Goal: Task Accomplishment & Management: Complete application form

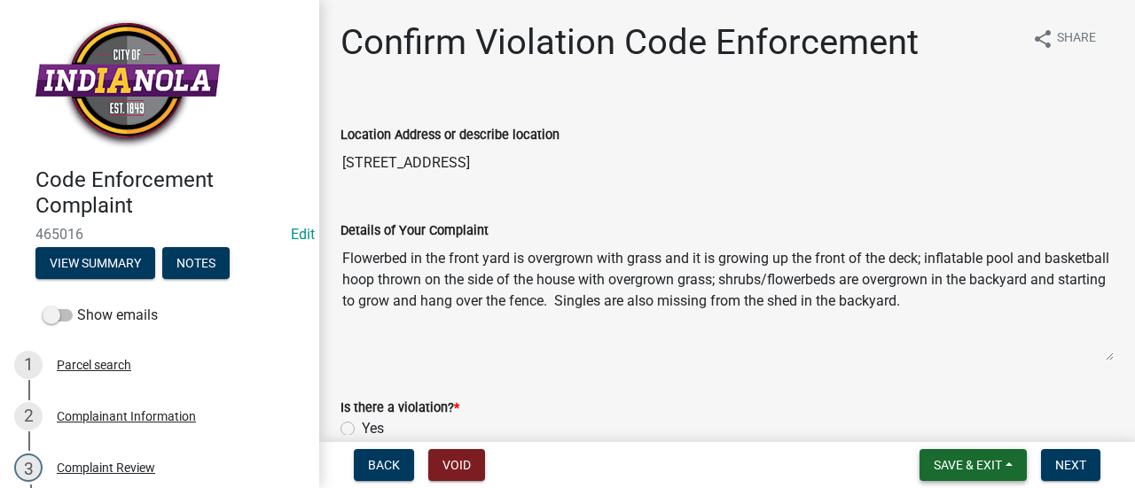
click at [986, 465] on span "Save & Exit" at bounding box center [968, 465] width 68 height 14
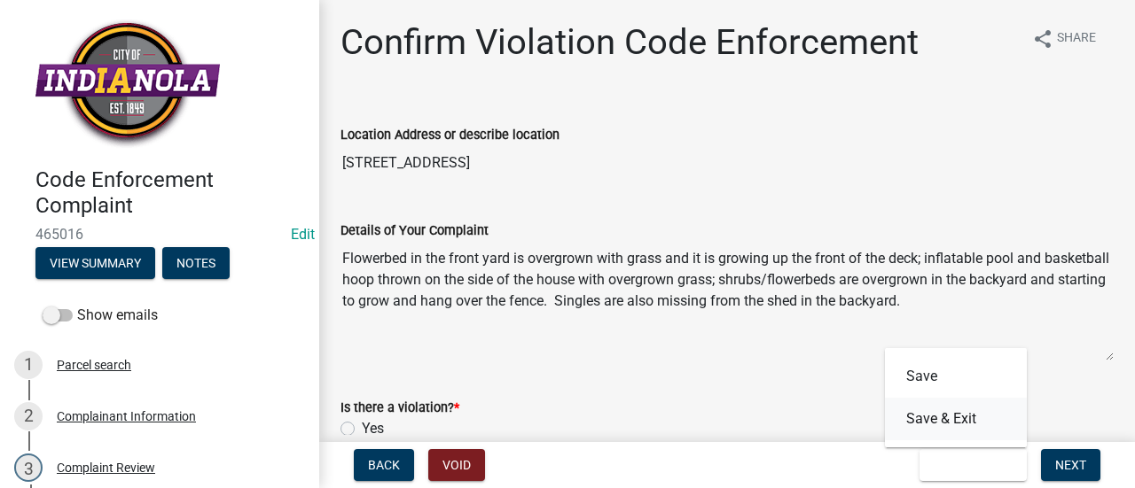
click at [959, 416] on button "Save & Exit" at bounding box center [956, 419] width 142 height 43
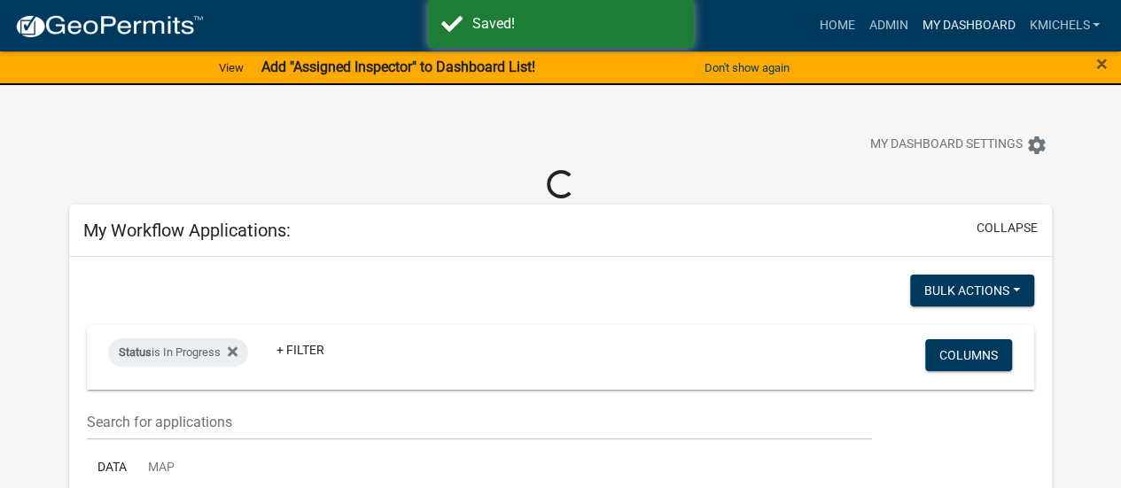
click at [956, 24] on link "My Dashboard" at bounding box center [968, 26] width 107 height 34
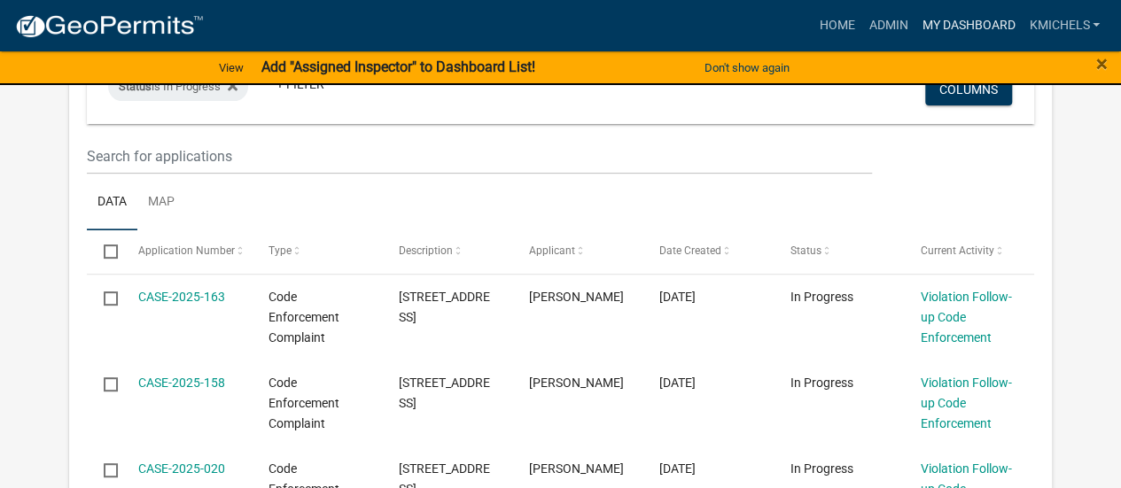
select select "2: 50"
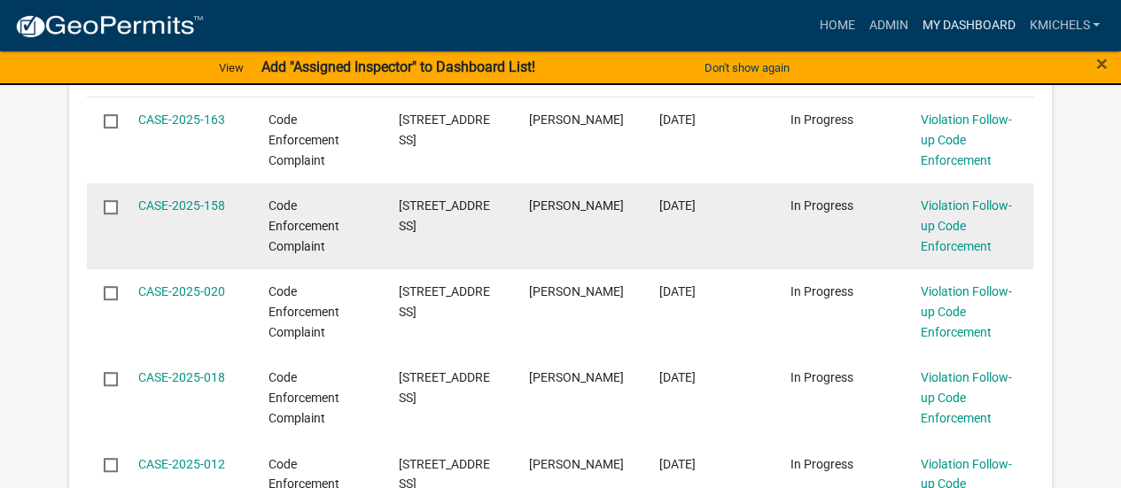
scroll to position [324, 0]
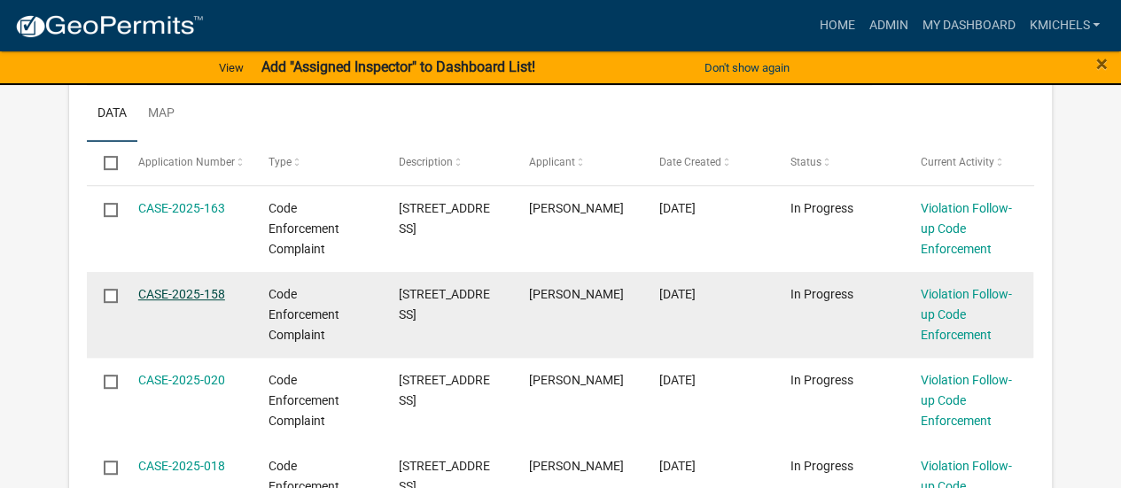
click at [211, 291] on link "CASE-2025-158" at bounding box center [181, 294] width 87 height 14
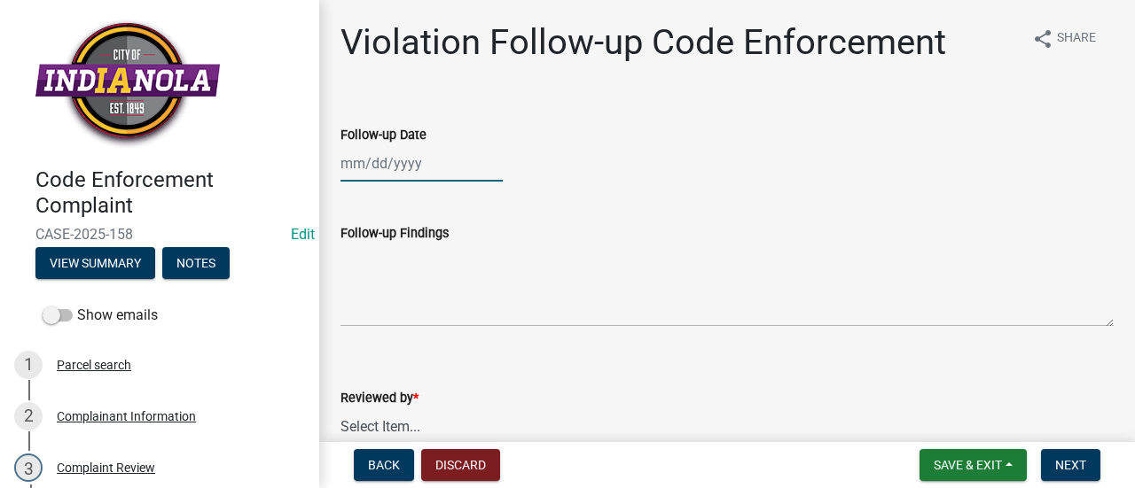
click at [433, 159] on div at bounding box center [421, 163] width 162 height 36
select select "8"
select select "2025"
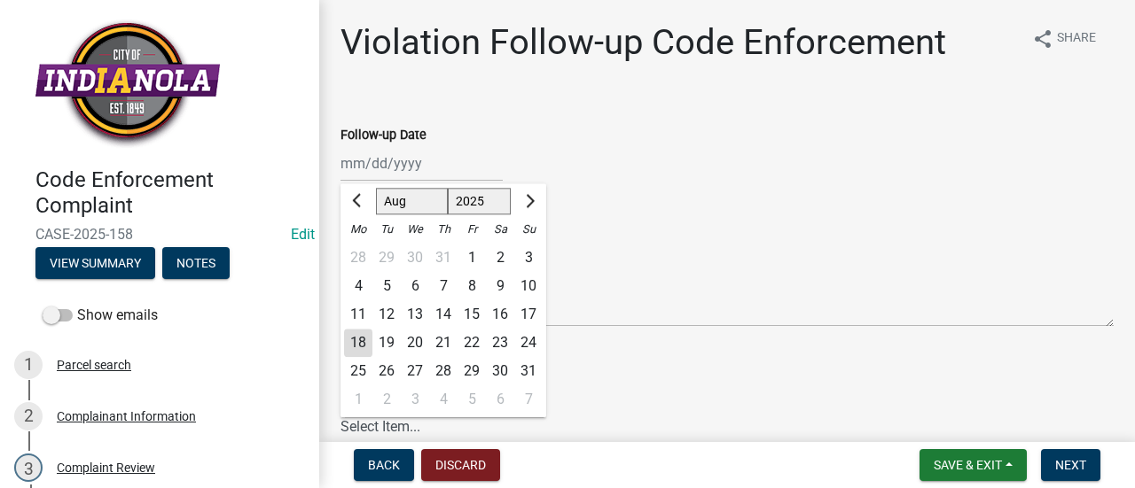
click at [474, 311] on div "15" at bounding box center [471, 315] width 28 height 28
type input "08/15/2025"
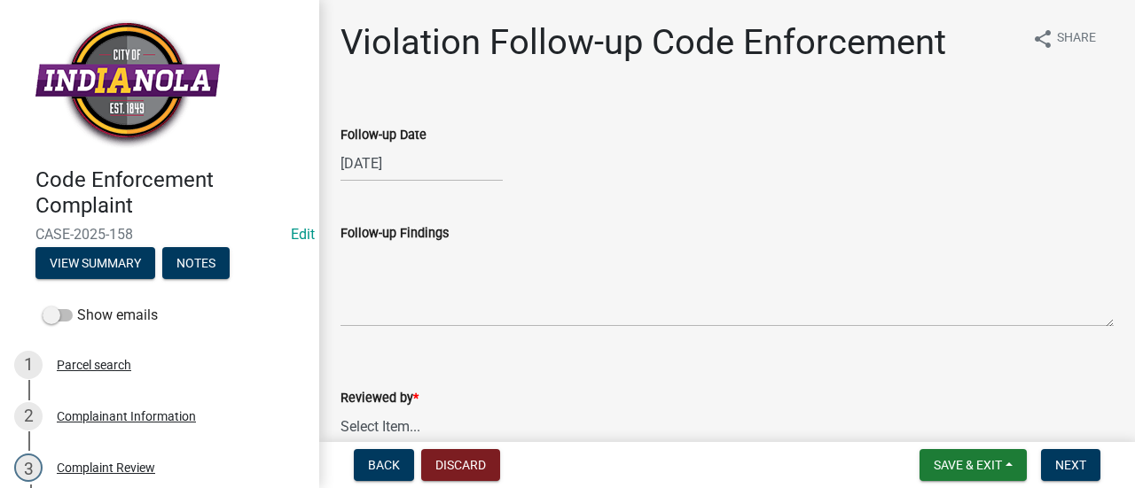
scroll to position [89, 0]
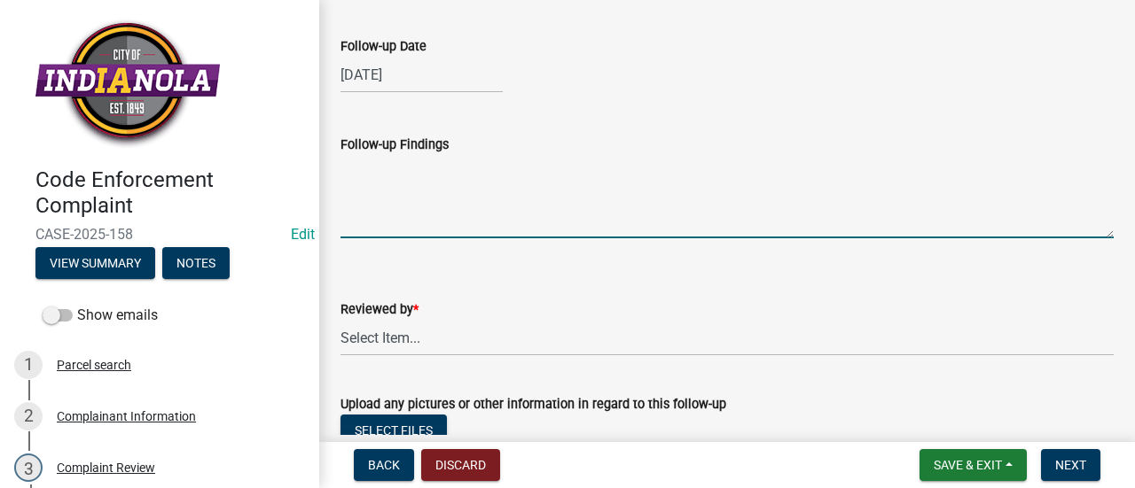
click at [473, 205] on textarea "Follow-up Findings" at bounding box center [726, 196] width 773 height 83
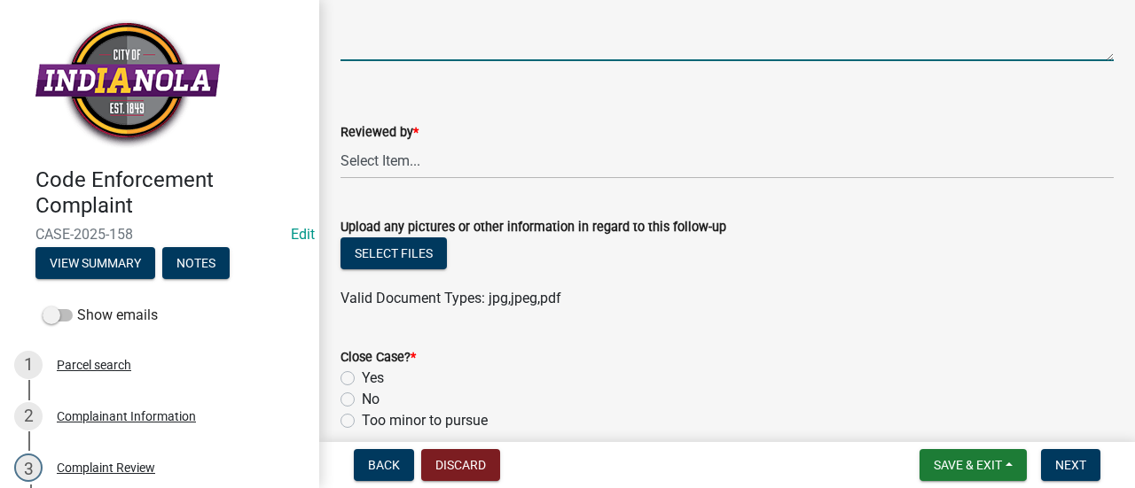
scroll to position [177, 0]
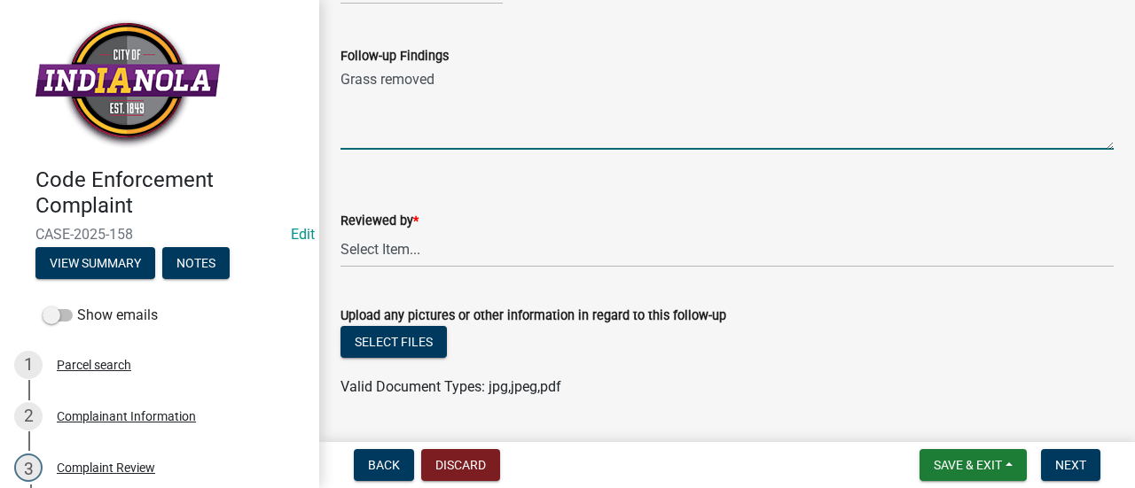
type textarea "Grass removed"
click at [488, 244] on select "Select Item... Mike Visser Kevin Michels Tim Little Other" at bounding box center [726, 249] width 773 height 36
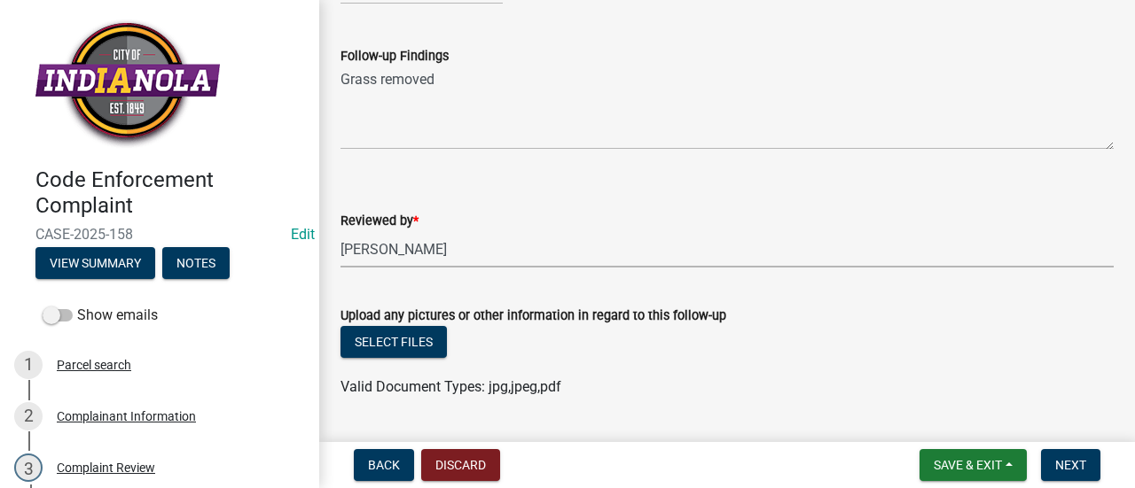
click at [340, 231] on select "Select Item... Mike Visser Kevin Michels Tim Little Other" at bounding box center [726, 249] width 773 height 36
select select "90f24476-4bfd-40de-b340-4f29c833af21"
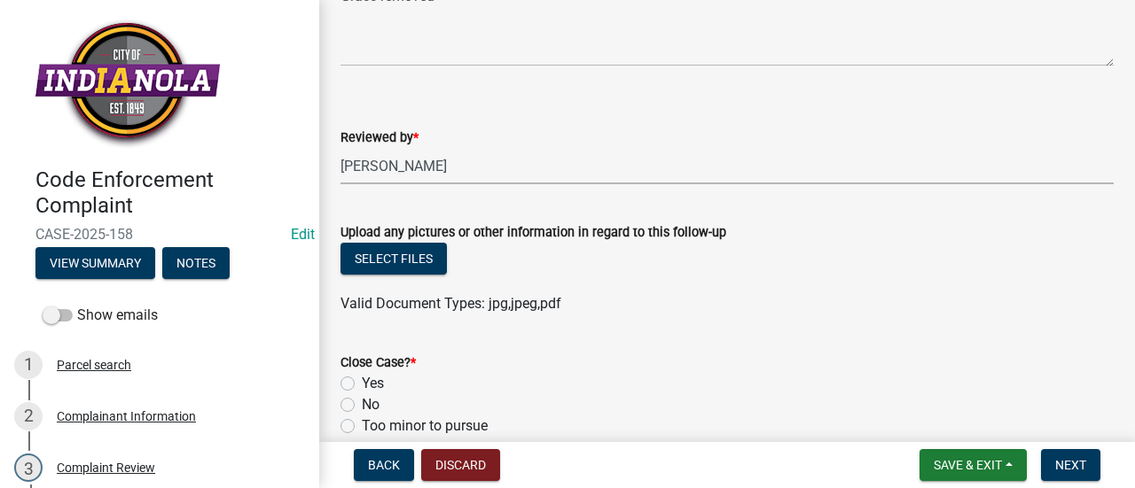
scroll to position [355, 0]
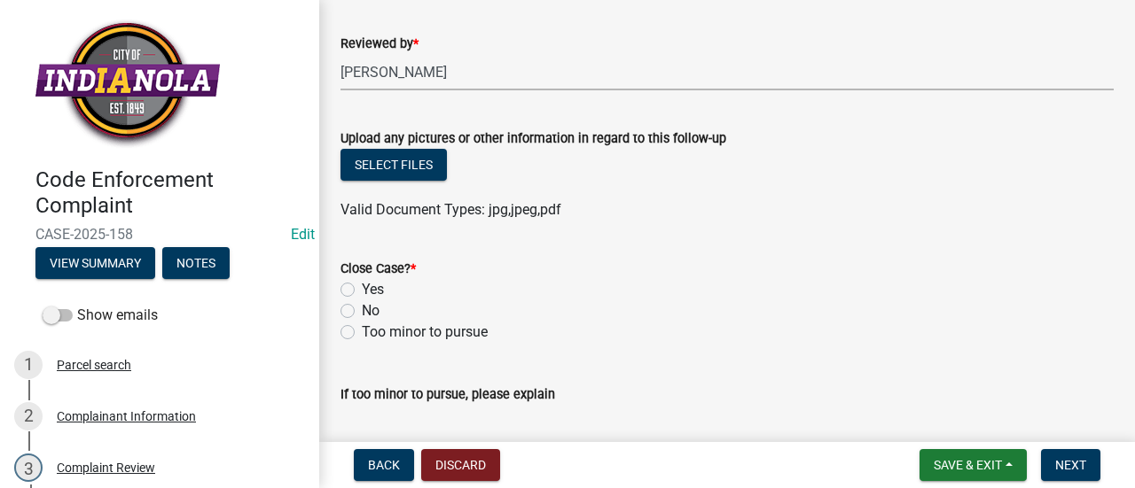
click at [362, 287] on label "Yes" at bounding box center [373, 289] width 22 height 21
click at [362, 287] on input "Yes" at bounding box center [368, 285] width 12 height 12
radio input "true"
click at [1072, 461] on span "Next" at bounding box center [1070, 465] width 31 height 14
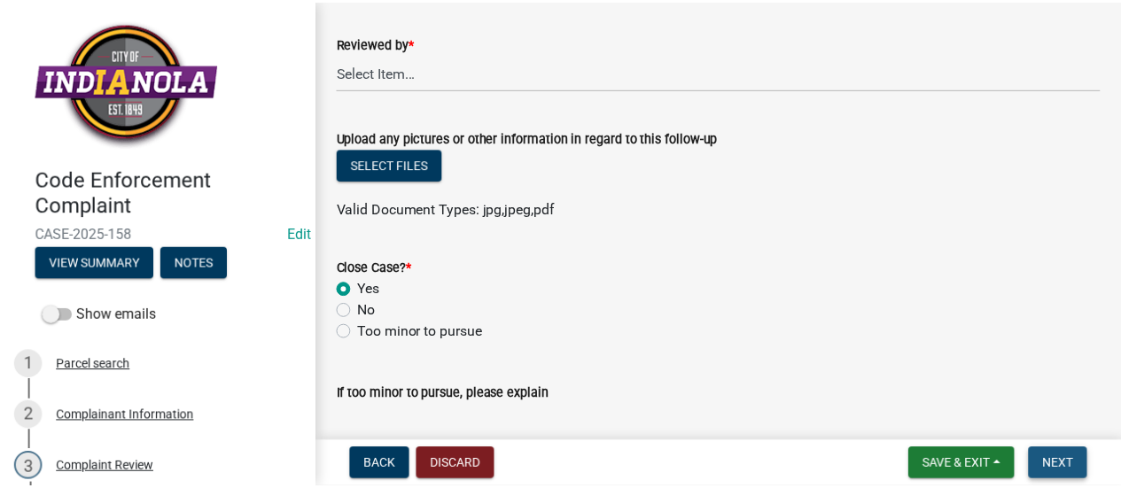
scroll to position [0, 0]
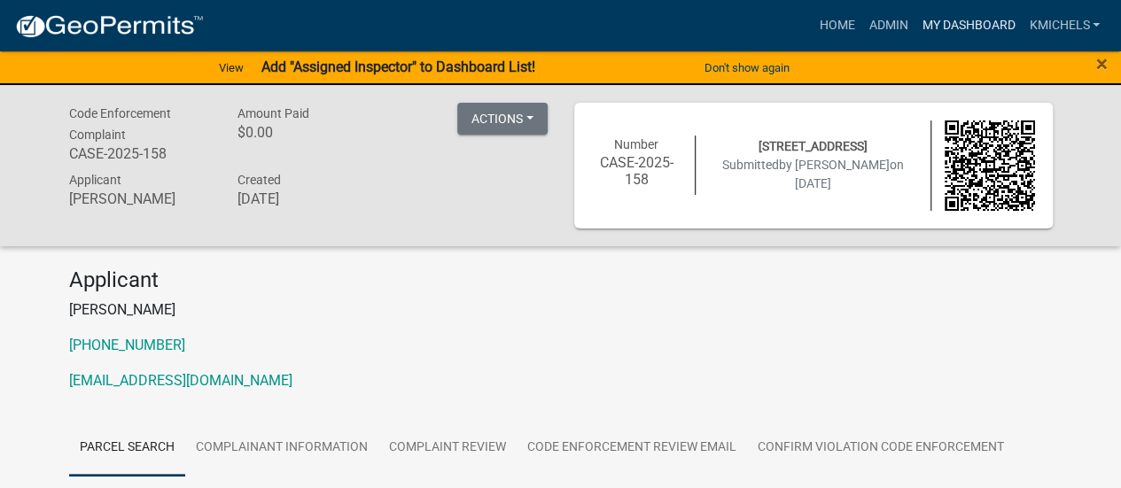
click at [954, 26] on link "My Dashboard" at bounding box center [968, 26] width 107 height 34
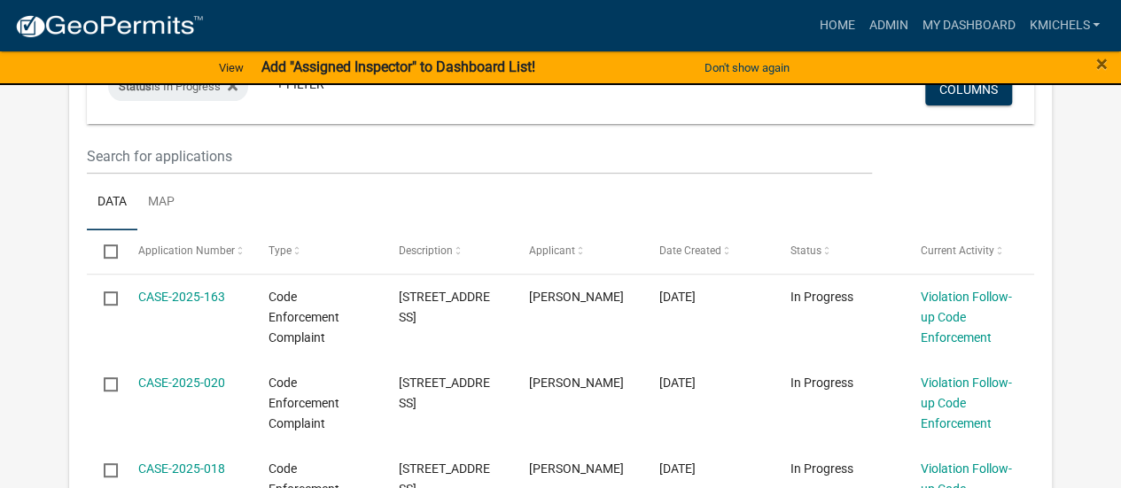
scroll to position [355, 0]
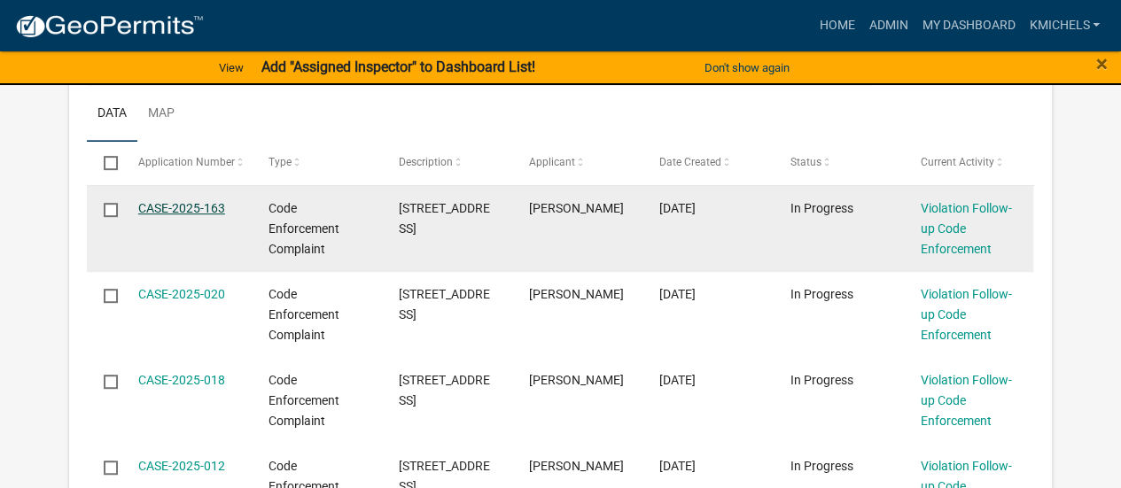
click at [199, 206] on link "CASE-2025-163" at bounding box center [181, 208] width 87 height 14
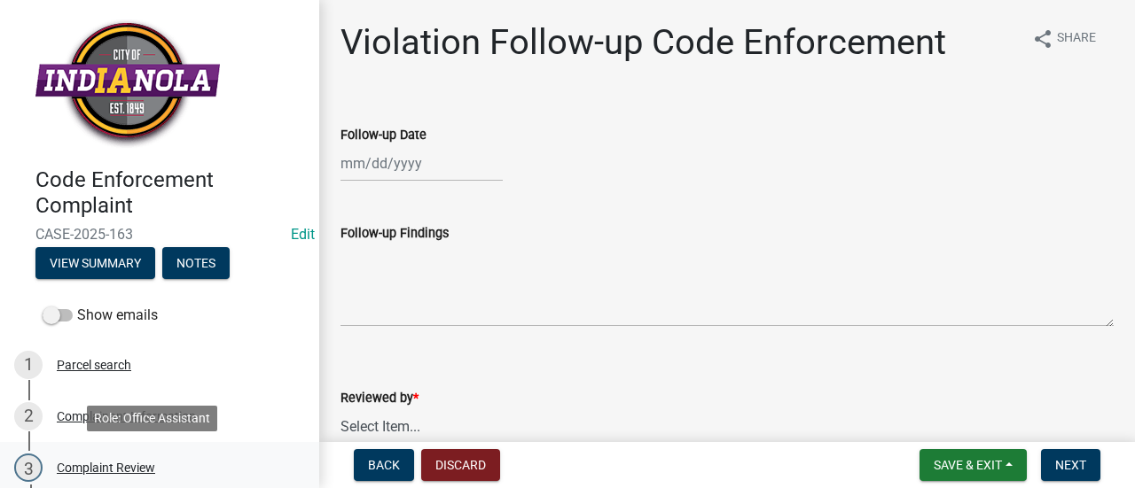
click at [139, 451] on link "3 Complaint Review" at bounding box center [159, 467] width 319 height 51
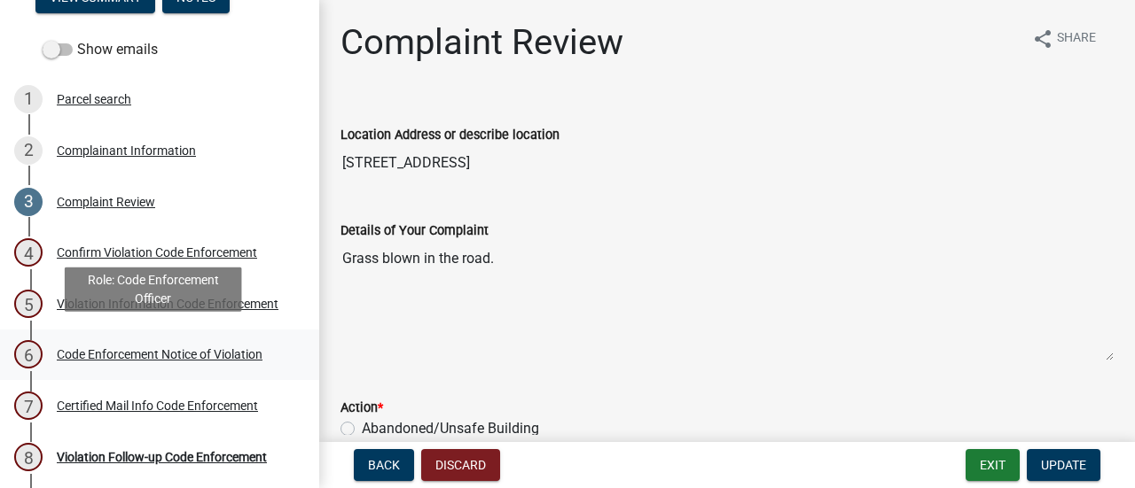
scroll to position [317, 0]
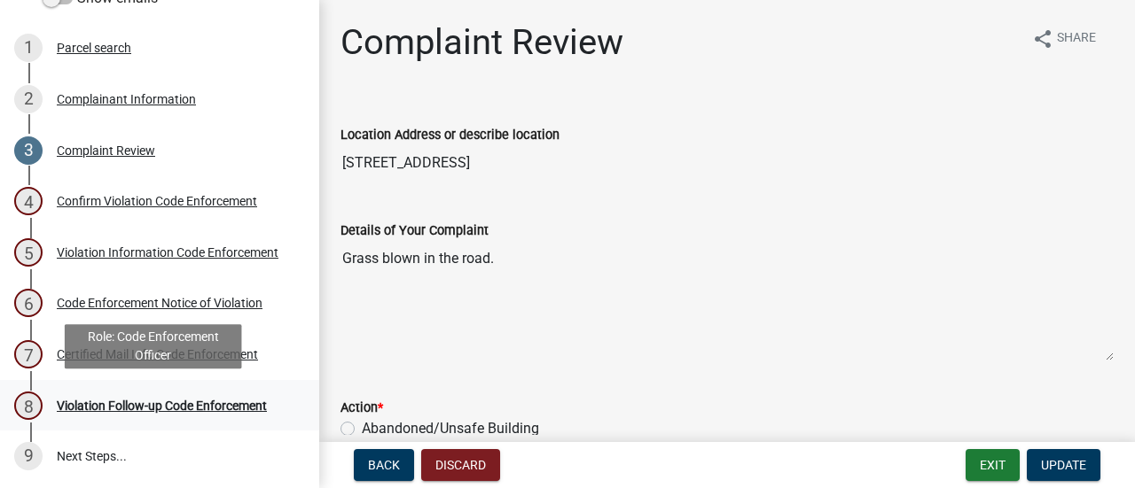
click at [168, 423] on link "8 Violation Follow-up Code Enforcement" at bounding box center [159, 405] width 319 height 51
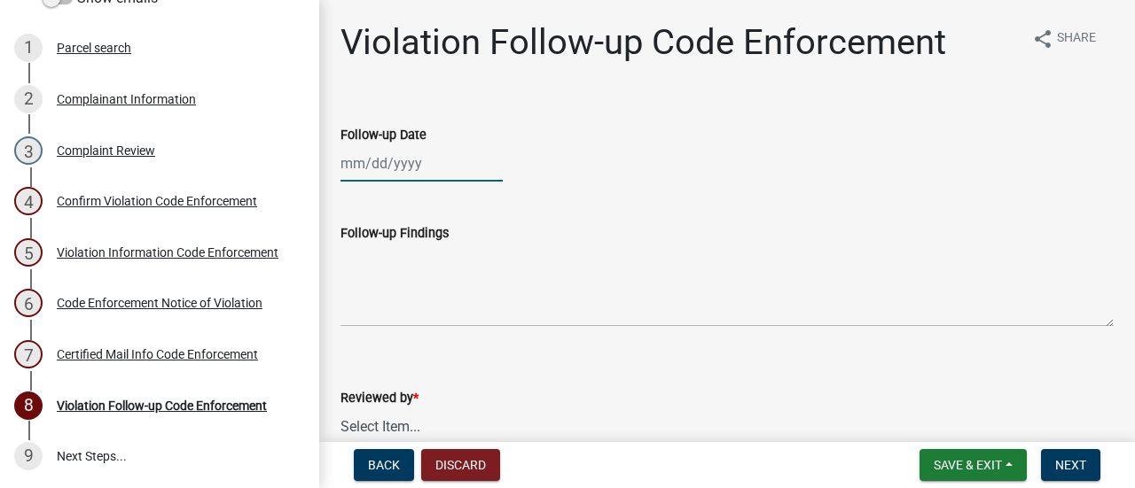
click at [448, 161] on div at bounding box center [421, 163] width 162 height 36
select select "8"
select select "2025"
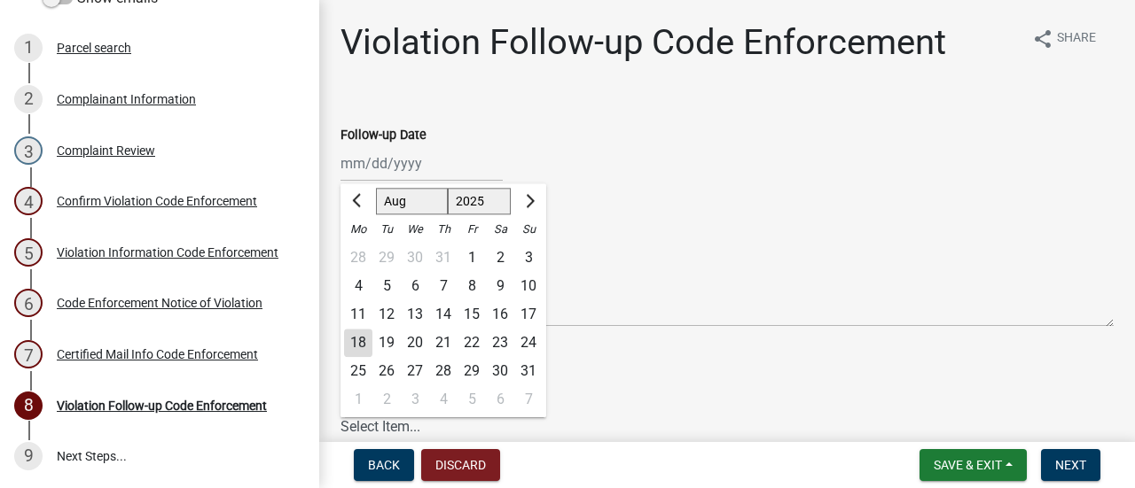
click at [475, 309] on div "15" at bounding box center [471, 315] width 28 height 28
type input "08/15/2025"
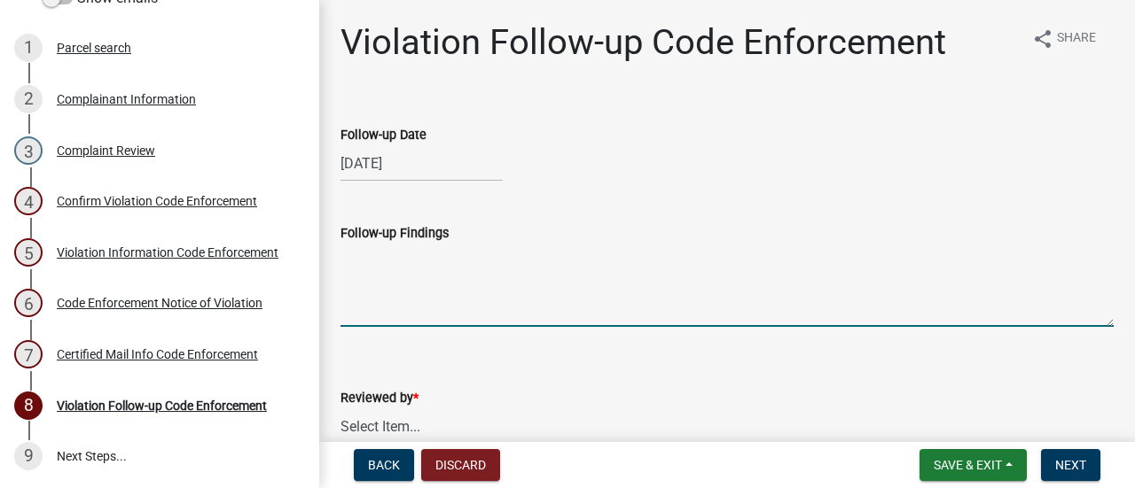
click at [454, 294] on textarea "Follow-up Findings" at bounding box center [726, 285] width 773 height 83
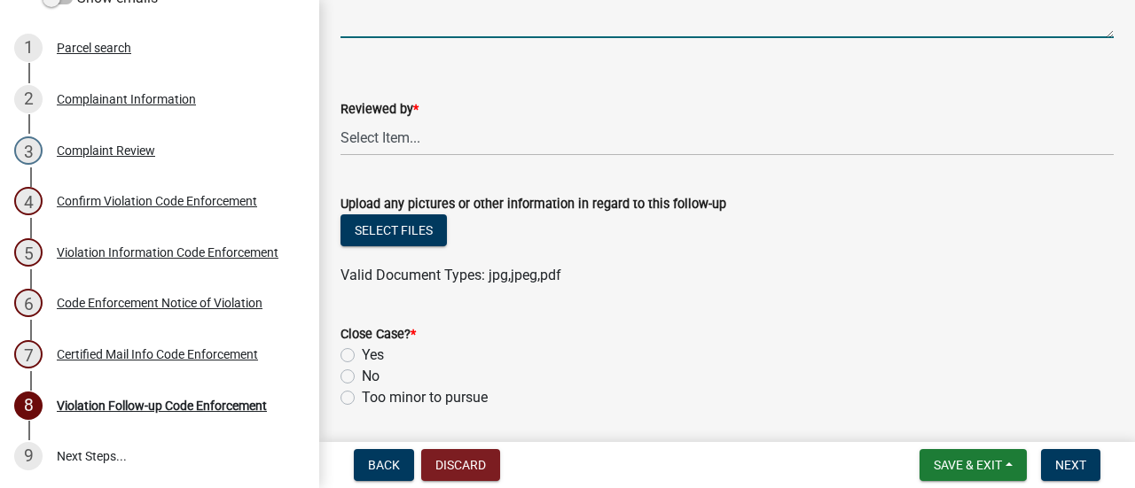
scroll to position [355, 0]
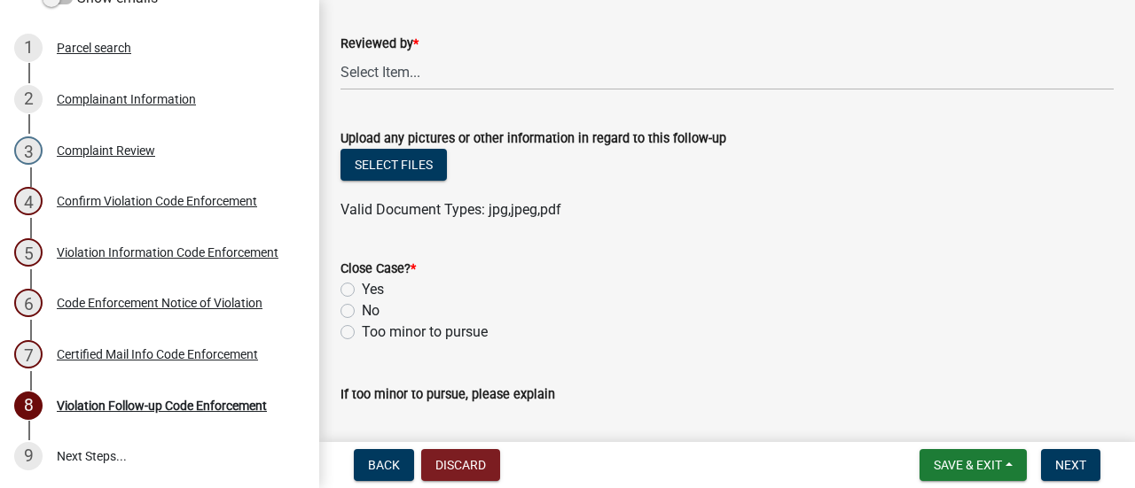
type textarea "Grass removed from road."
click at [507, 77] on select "Select Item... Mike Visser Kevin Michels Tim Little Other" at bounding box center [726, 72] width 773 height 36
click at [340, 54] on select "Select Item... Mike Visser Kevin Michels Tim Little Other" at bounding box center [726, 72] width 773 height 36
select select "90f24476-4bfd-40de-b340-4f29c833af21"
click at [362, 287] on label "Yes" at bounding box center [373, 289] width 22 height 21
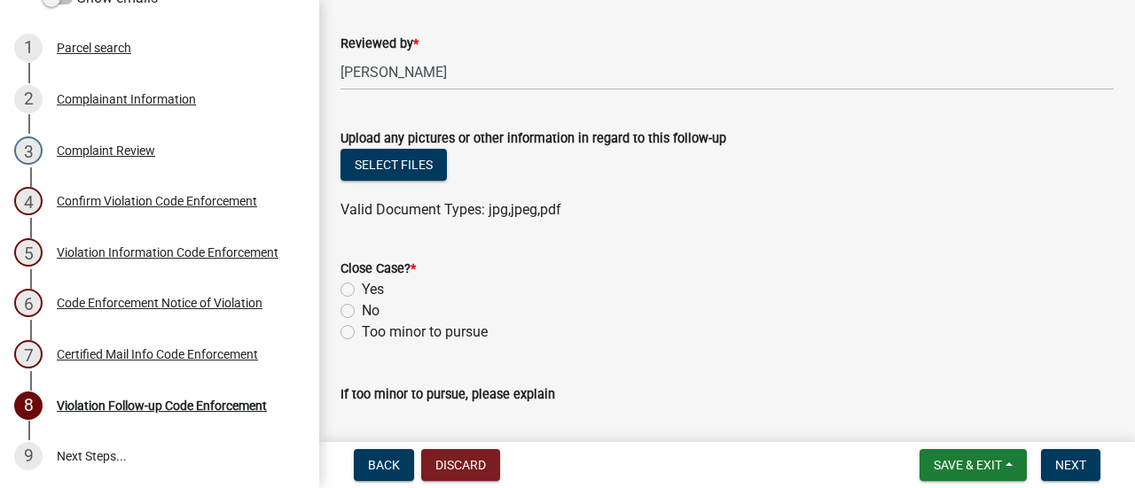
click at [362, 287] on input "Yes" at bounding box center [368, 285] width 12 height 12
radio input "true"
click at [1078, 464] on span "Next" at bounding box center [1070, 465] width 31 height 14
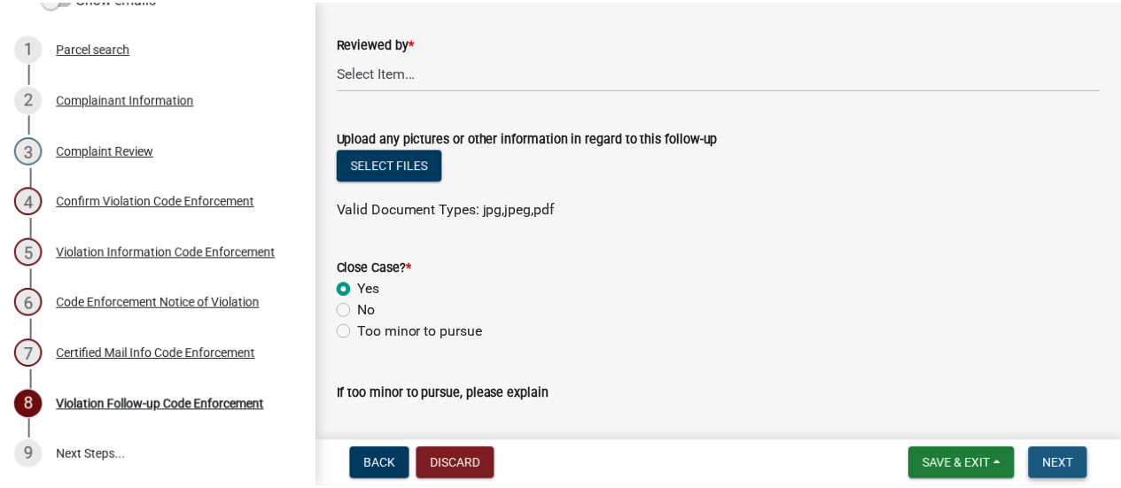
scroll to position [0, 0]
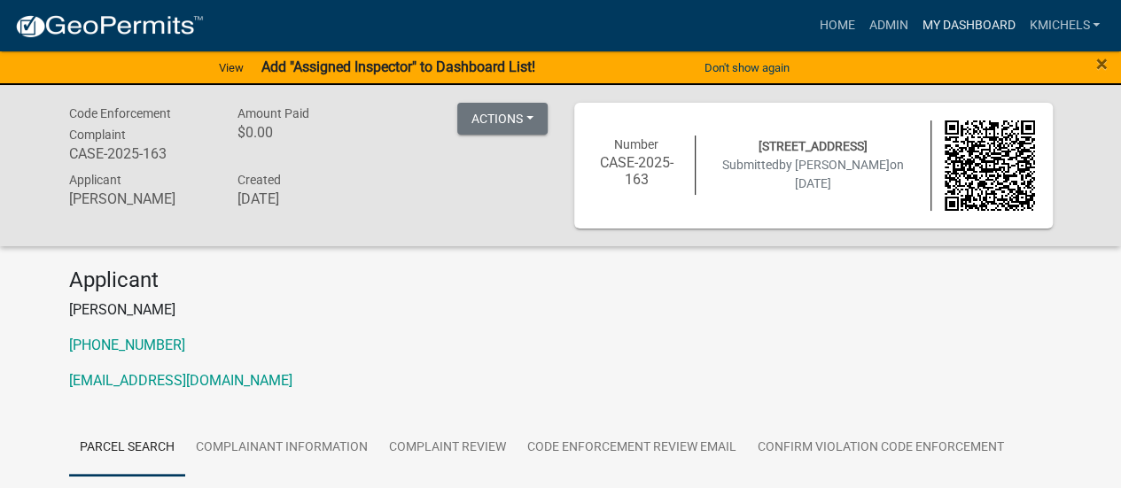
click at [957, 23] on link "My Dashboard" at bounding box center [968, 26] width 107 height 34
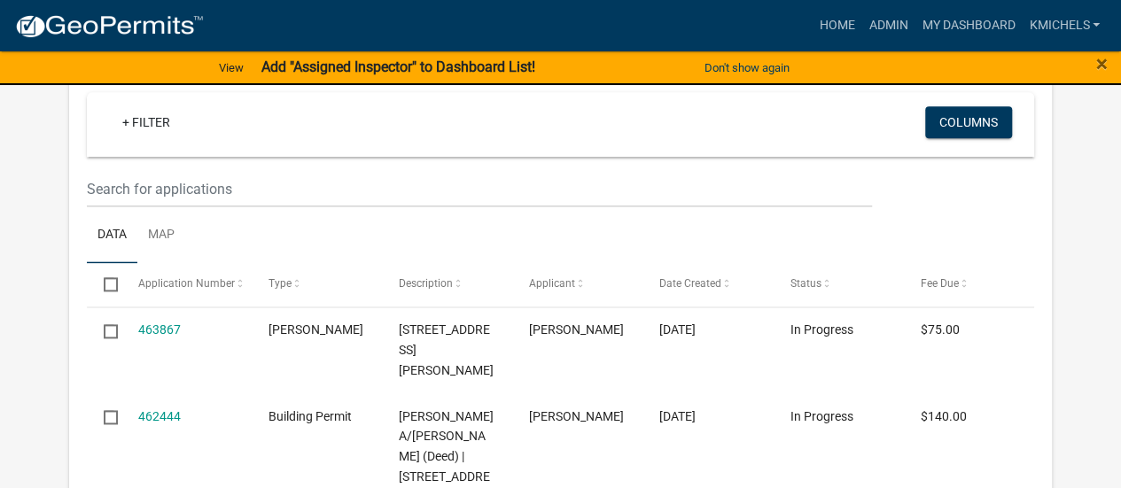
scroll to position [1152, 0]
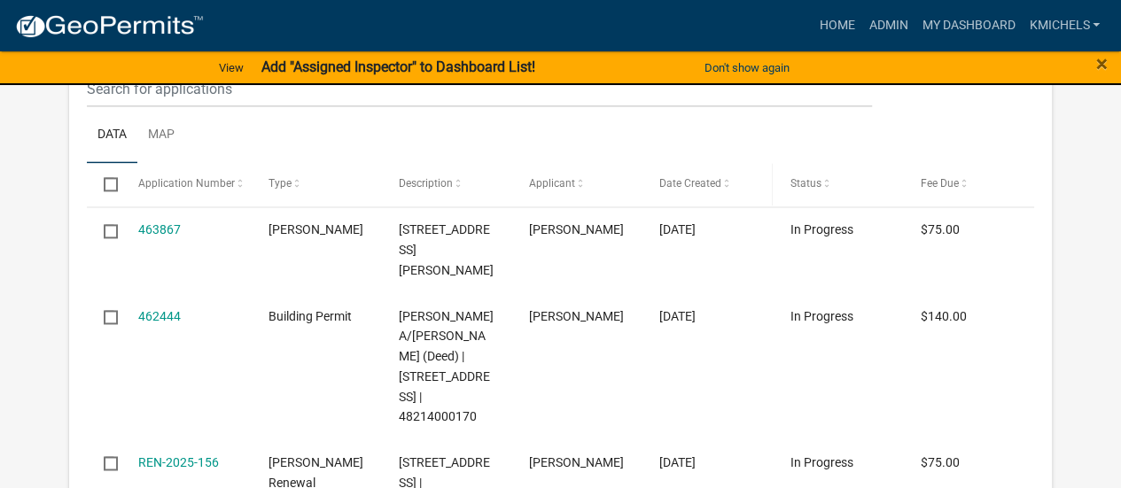
select select "2: 50"
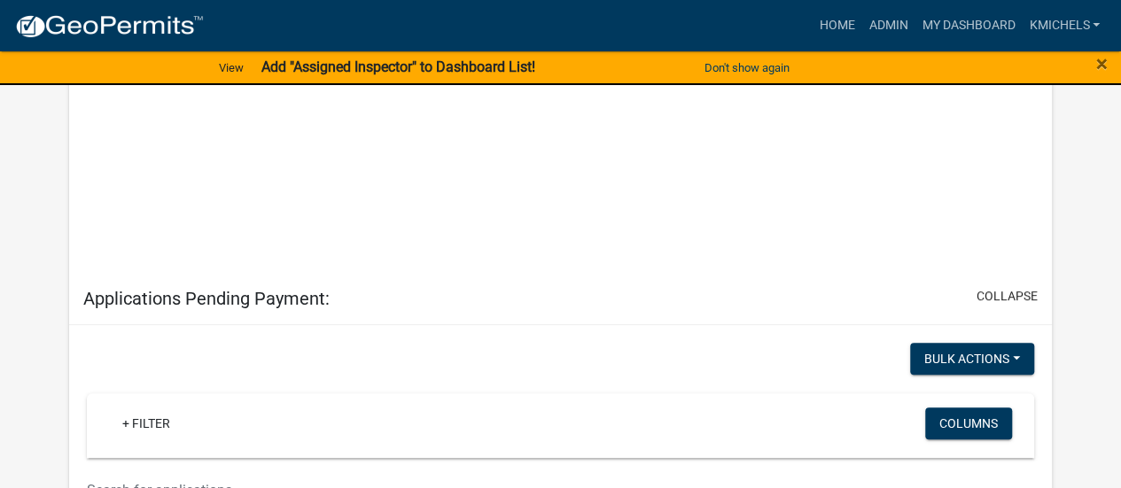
scroll to position [5861, 0]
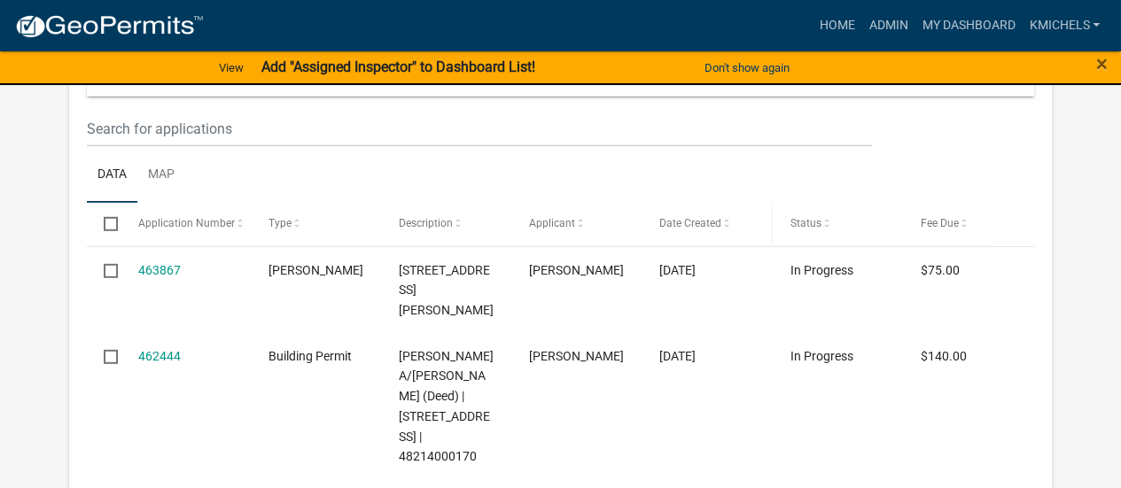
click at [691, 218] on span "Date Created" at bounding box center [691, 224] width 62 height 12
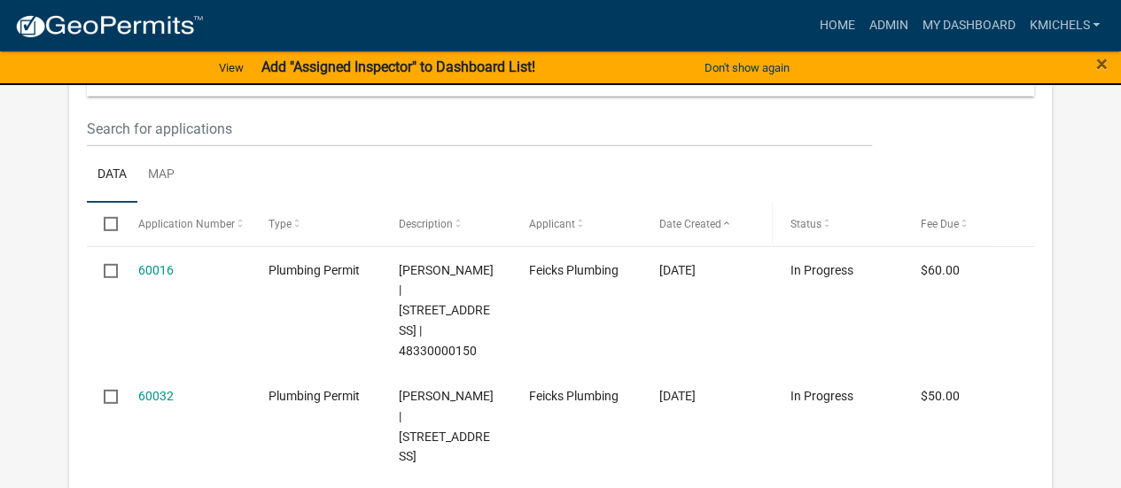
click at [697, 218] on span "Date Created" at bounding box center [691, 224] width 62 height 12
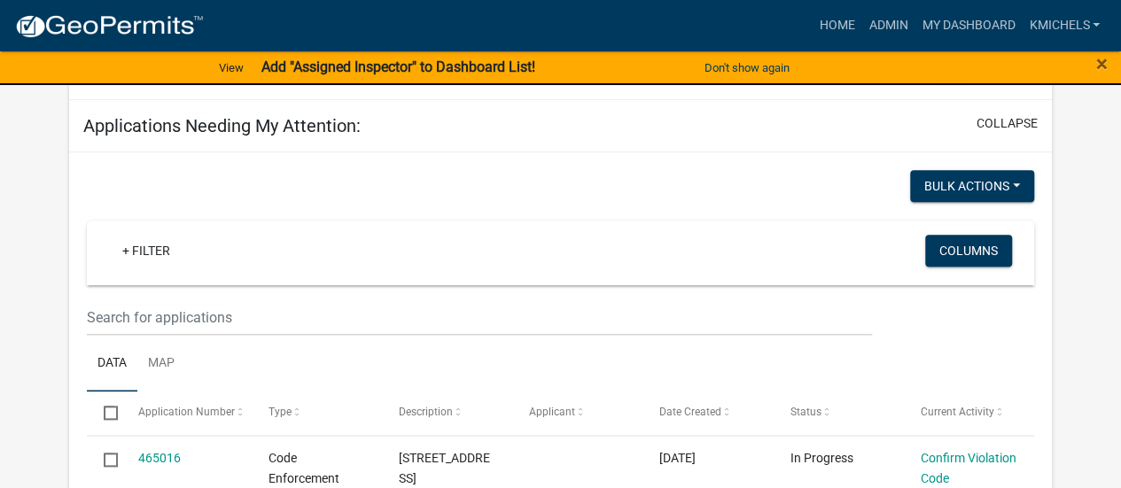
scroll to position [985, 0]
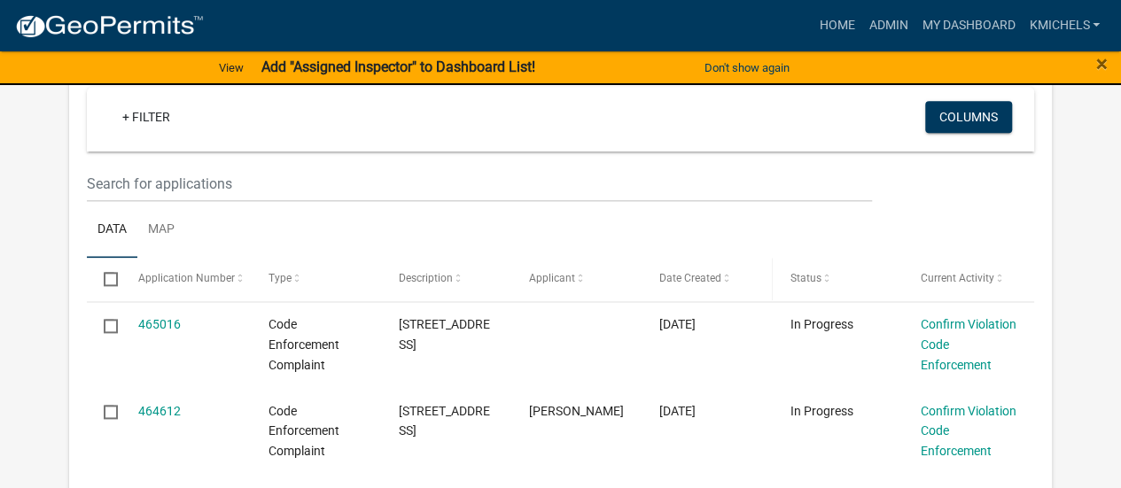
click at [696, 278] on span "Date Created" at bounding box center [691, 278] width 62 height 12
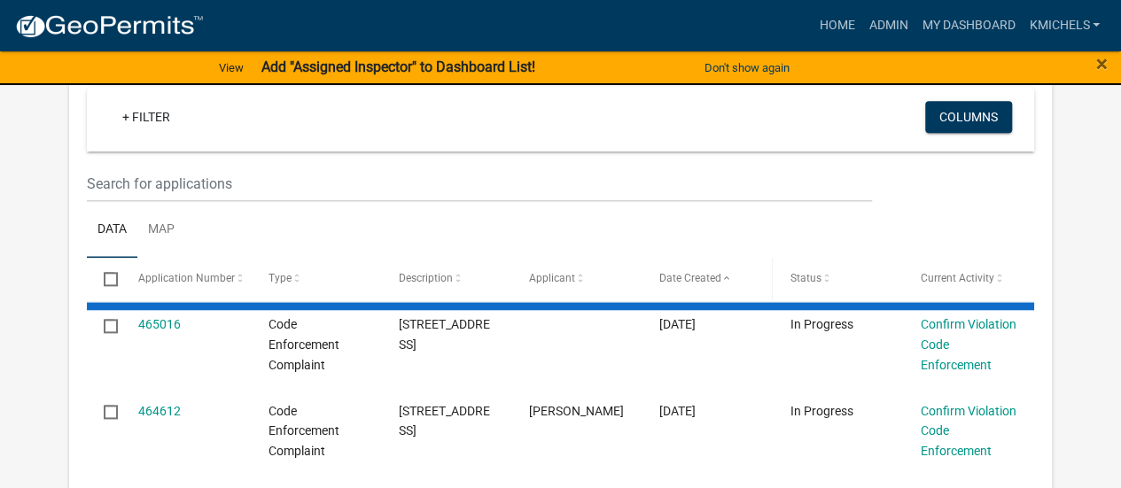
click at [696, 278] on span "Date Created" at bounding box center [691, 278] width 62 height 12
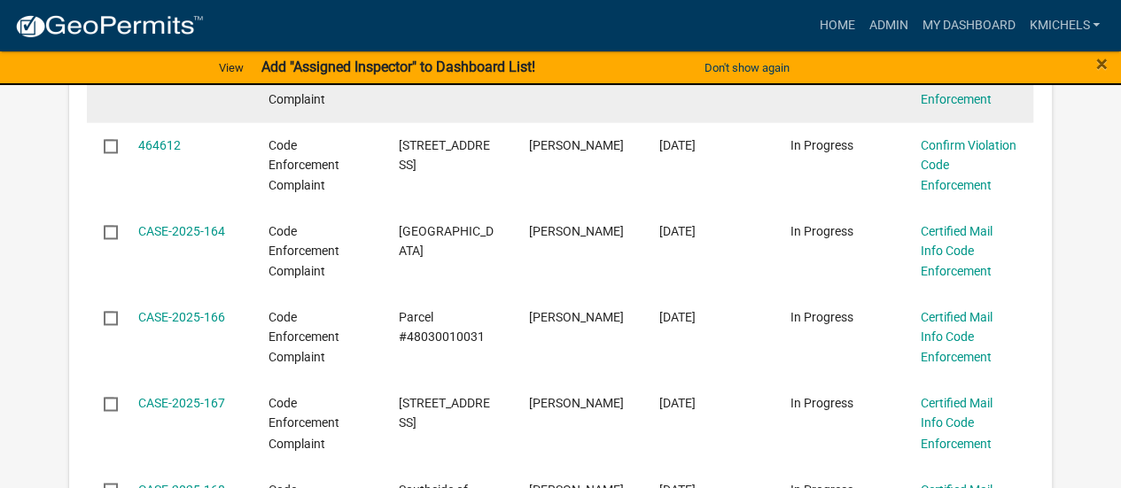
scroll to position [1340, 0]
